Goal: Information Seeking & Learning: Check status

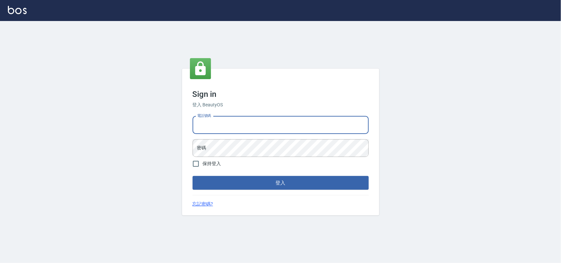
type input "0985335300"
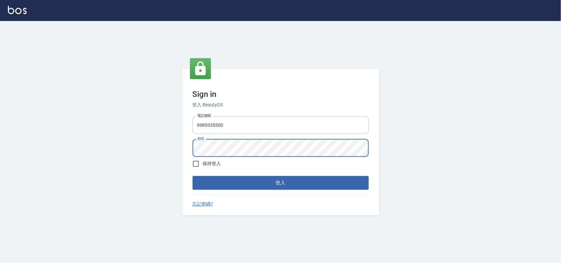
click at [193, 176] on button "登入" at bounding box center [281, 183] width 176 height 14
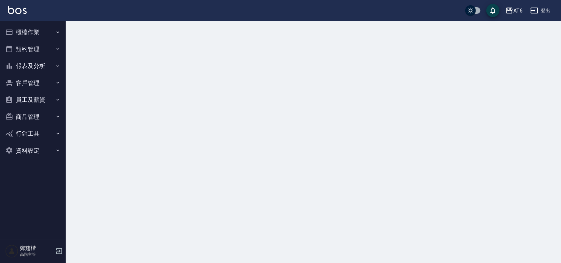
click at [35, 65] on button "報表及分析" at bounding box center [33, 66] width 61 height 17
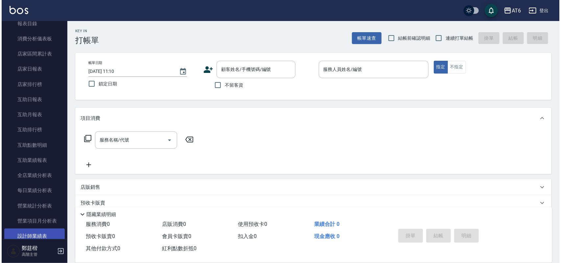
scroll to position [123, 0]
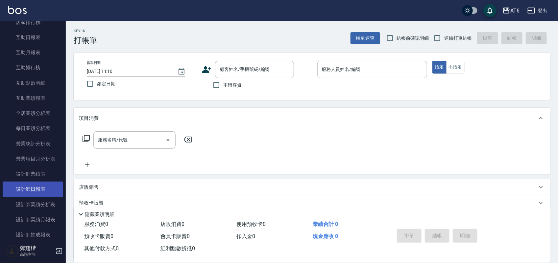
click at [43, 195] on link "設計師日報表" at bounding box center [33, 189] width 61 height 15
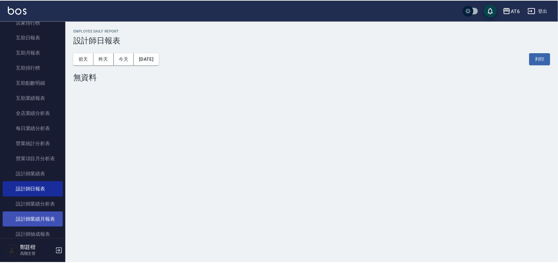
scroll to position [164, 0]
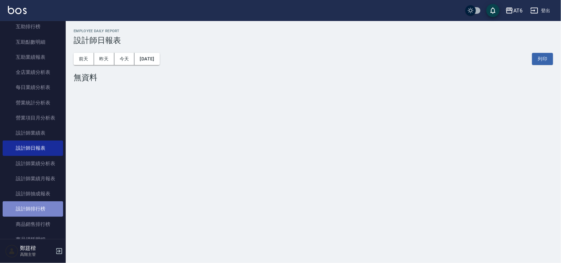
click at [45, 213] on link "設計師排行榜" at bounding box center [33, 209] width 61 height 15
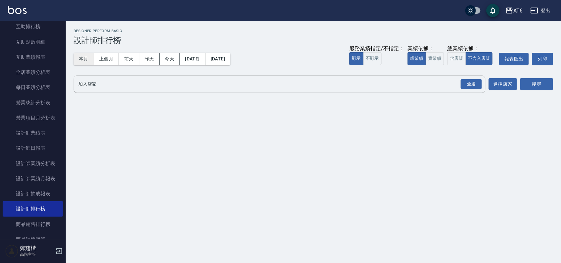
click at [87, 57] on button "本月" at bounding box center [84, 59] width 20 height 12
click at [476, 82] on div "全選" at bounding box center [471, 84] width 21 height 10
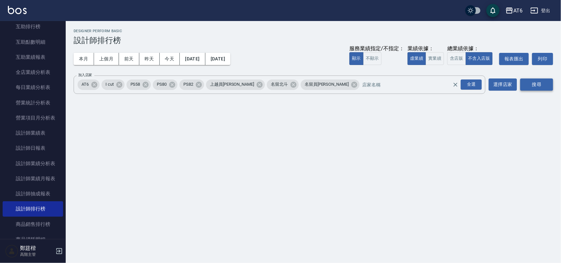
click at [526, 82] on button "搜尋" at bounding box center [537, 85] width 33 height 12
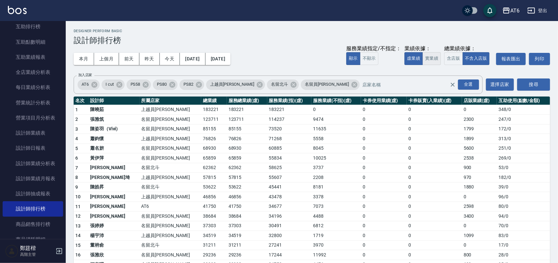
click at [435, 59] on button "實業績" at bounding box center [432, 58] width 18 height 13
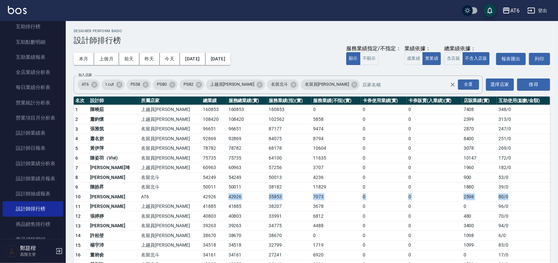
drag, startPoint x: 510, startPoint y: 201, endPoint x: 191, endPoint y: 193, distance: 319.1
click at [191, 198] on tr "10 [PERSON_NAME]甄 AT6 42926 42926 35853 7073 0 0 2598 80 / 0" at bounding box center [312, 197] width 476 height 10
click at [241, 134] on td "92869" at bounding box center [247, 139] width 40 height 10
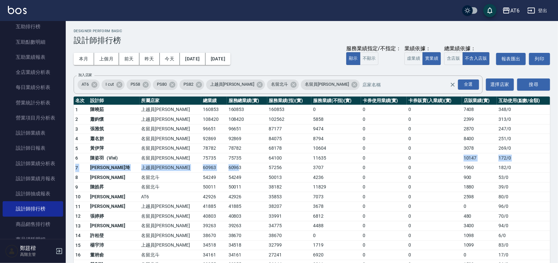
drag, startPoint x: 446, startPoint y: 161, endPoint x: 210, endPoint y: 169, distance: 236.2
click at [210, 169] on tbody "1 [PERSON_NAME]員[PERSON_NAME] 160853 160853 160853 0 0 0 7408 348 / 0 2 [PERSON…" at bounding box center [312, 259] width 476 height 309
click at [227, 172] on td "60963" at bounding box center [247, 168] width 40 height 10
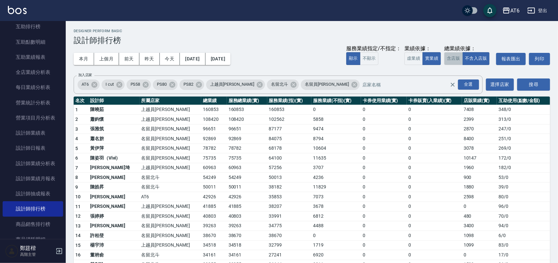
click at [459, 55] on button "含店販" at bounding box center [453, 58] width 18 height 13
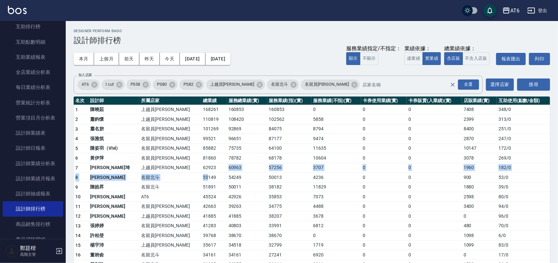
drag, startPoint x: 186, startPoint y: 173, endPoint x: 175, endPoint y: 178, distance: 11.8
click at [175, 178] on tbody "1 [PERSON_NAME]員[PERSON_NAME] 168261 160853 160853 0 0 0 7408 348 / 0 2 [PERSON…" at bounding box center [312, 259] width 476 height 309
click at [201, 178] on td "55149" at bounding box center [214, 178] width 26 height 10
